Goal: Use online tool/utility: Use online tool/utility

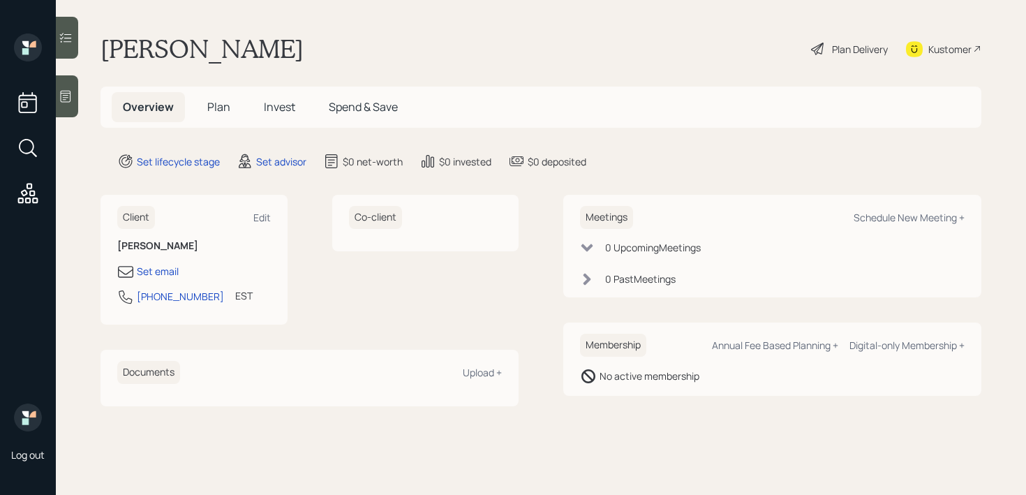
click at [73, 100] on icon at bounding box center [66, 96] width 14 height 14
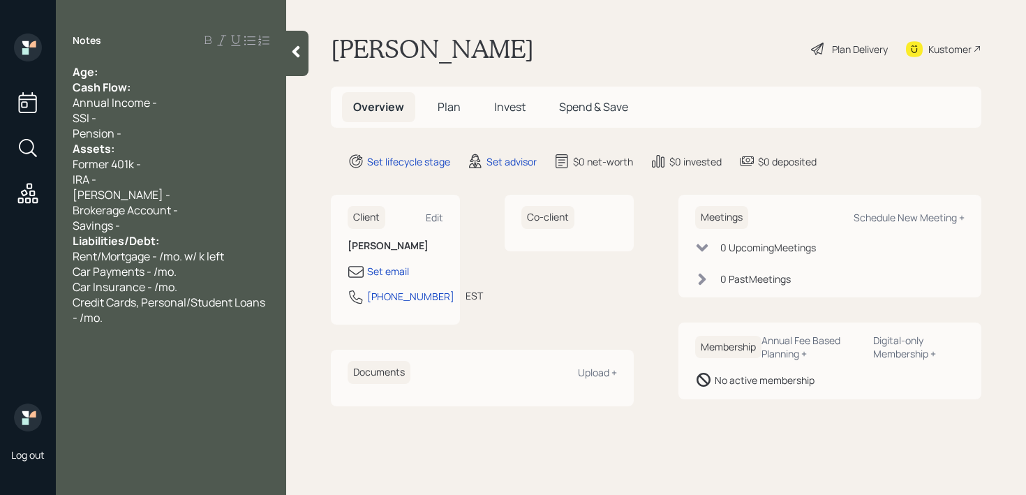
click at [124, 73] on div "Age:" at bounding box center [171, 71] width 197 height 15
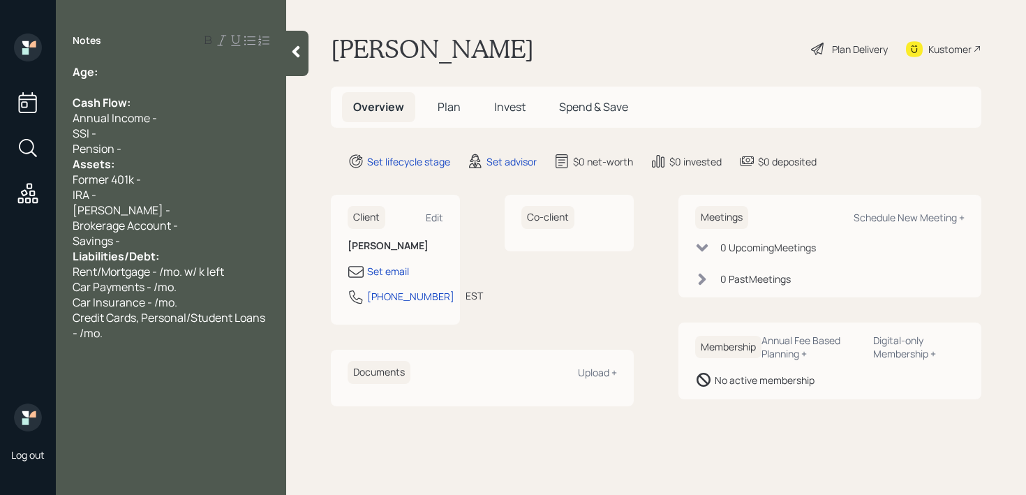
click at [136, 144] on div "Pension -" at bounding box center [171, 148] width 197 height 15
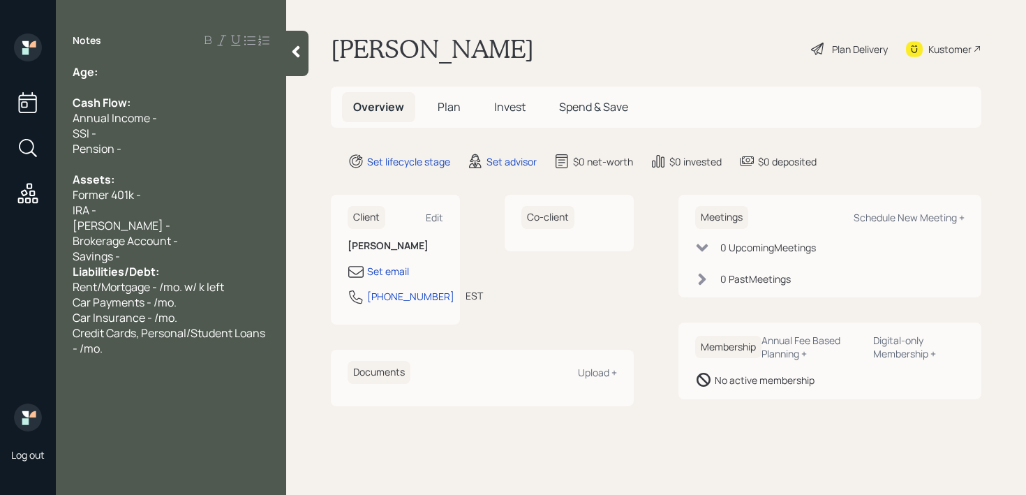
click at [167, 262] on div "Savings -" at bounding box center [171, 255] width 197 height 15
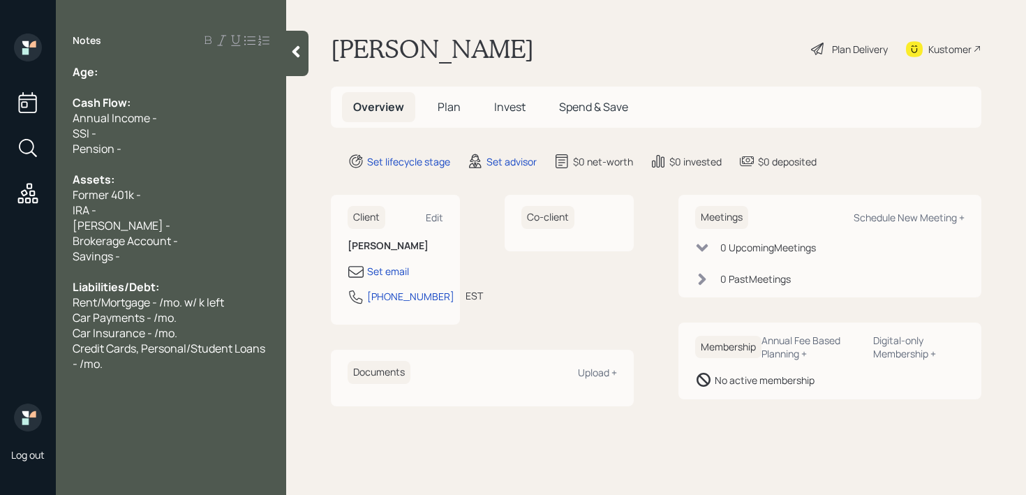
click at [179, 56] on div "Notes Age: Cash Flow: Annual Income - SSI - Pension - Assets: Former 401k - IRA…" at bounding box center [171, 255] width 230 height 445
click at [179, 62] on div "Notes Age: Cash Flow: Annual Income - SSI - Pension - Assets: Former 401k - IRA…" at bounding box center [171, 255] width 230 height 445
click at [179, 68] on div "Age:" at bounding box center [171, 71] width 197 height 15
drag, startPoint x: 145, startPoint y: 71, endPoint x: 100, endPoint y: 72, distance: 45.4
click at [100, 72] on div "Age: [DEMOGRAPHIC_DATA]" at bounding box center [171, 71] width 197 height 15
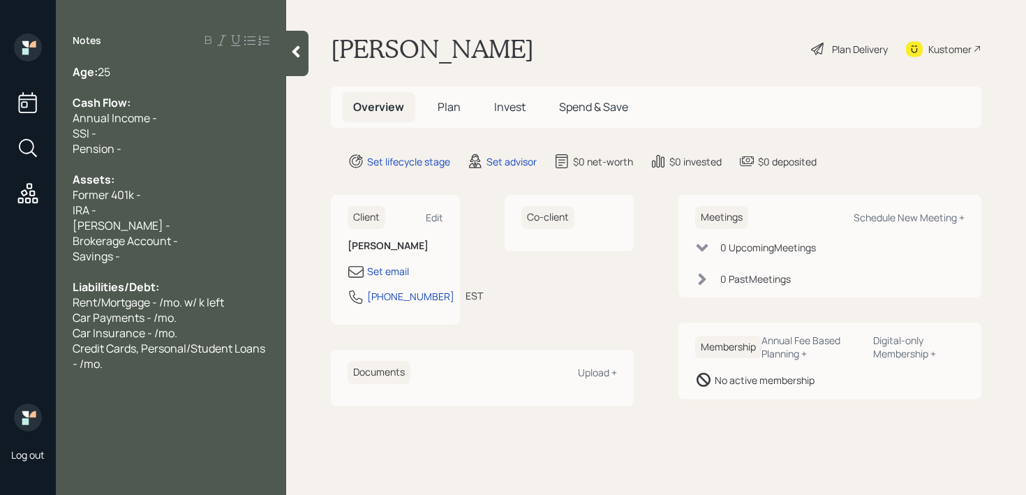
click at [204, 184] on div "Assets:" at bounding box center [171, 179] width 197 height 15
click at [188, 237] on div "Brokerage Account -" at bounding box center [171, 240] width 197 height 15
click at [189, 252] on div "Savings -" at bounding box center [171, 255] width 197 height 15
click at [206, 238] on div "Brokerage Account -" at bounding box center [171, 240] width 197 height 15
click at [207, 173] on div "Assets:" at bounding box center [171, 179] width 197 height 15
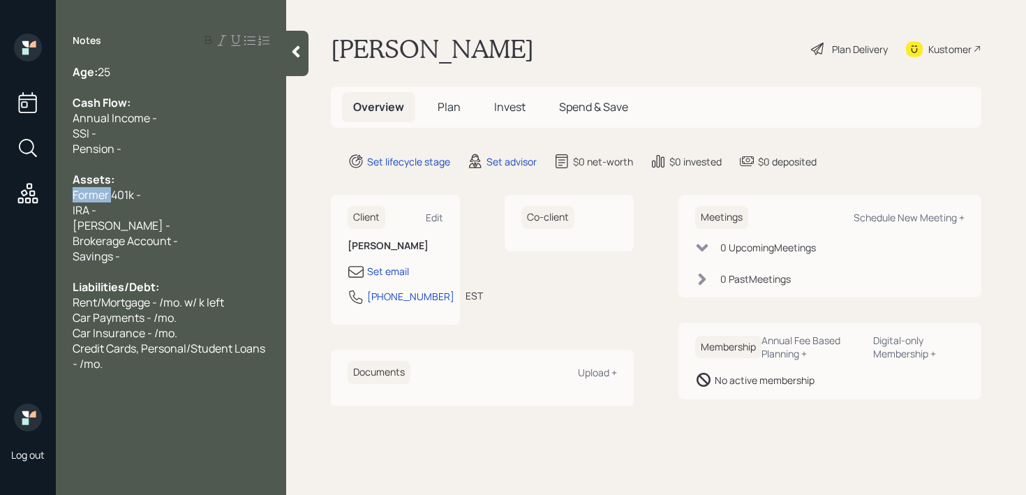
drag, startPoint x: 114, startPoint y: 198, endPoint x: 59, endPoint y: 198, distance: 54.4
click at [59, 198] on div "Age: [DEMOGRAPHIC_DATA] Cash Flow: Annual Income - SSI - Pension - Assets: Form…" at bounding box center [171, 217] width 230 height 307
click at [200, 203] on div "IRA -" at bounding box center [171, 209] width 197 height 15
click at [213, 184] on div "Assets:" at bounding box center [171, 179] width 197 height 15
click at [213, 196] on div "Current 401k -" at bounding box center [171, 194] width 197 height 15
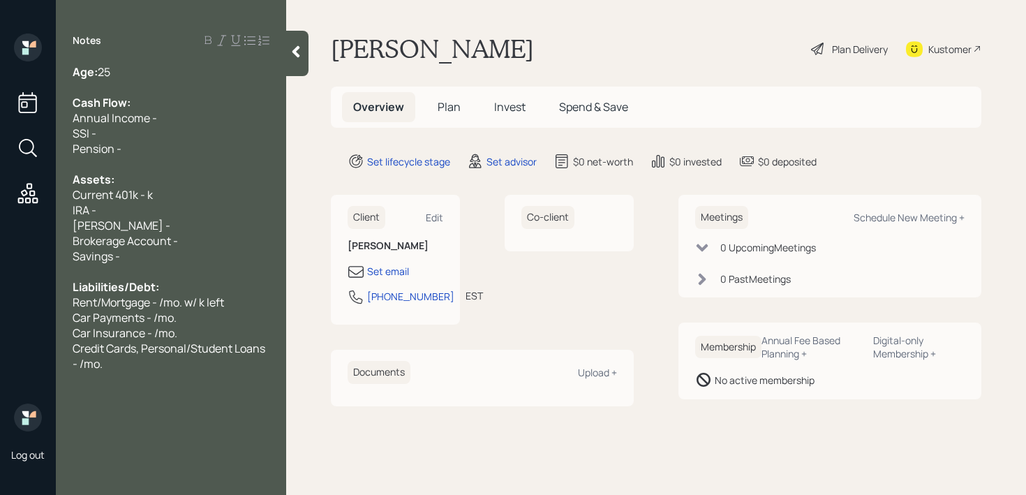
click at [204, 113] on div "Annual Income -" at bounding box center [171, 117] width 197 height 15
